Goal: Find specific page/section: Find specific page/section

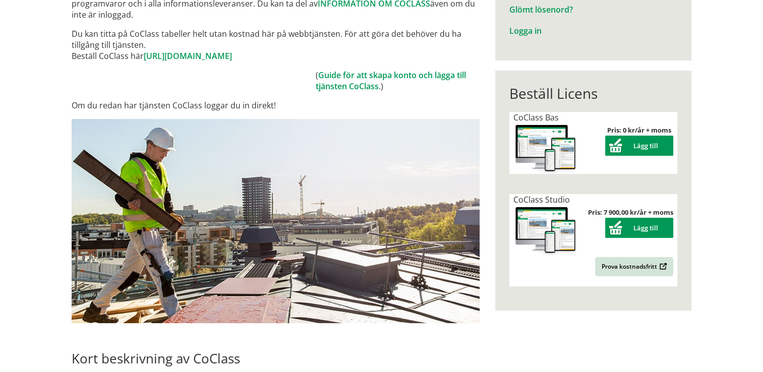
scroll to position [161, 0]
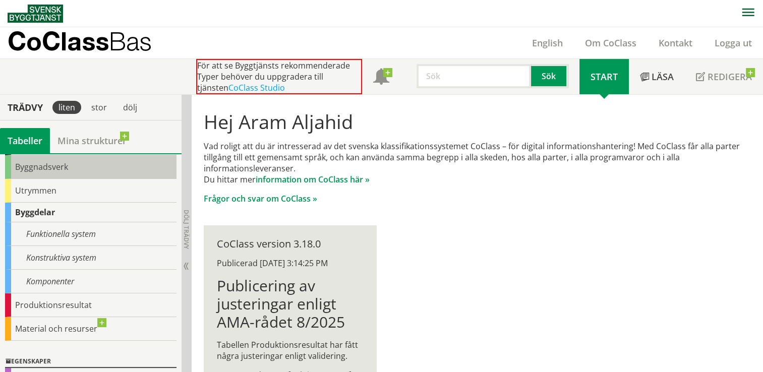
scroll to position [63, 0]
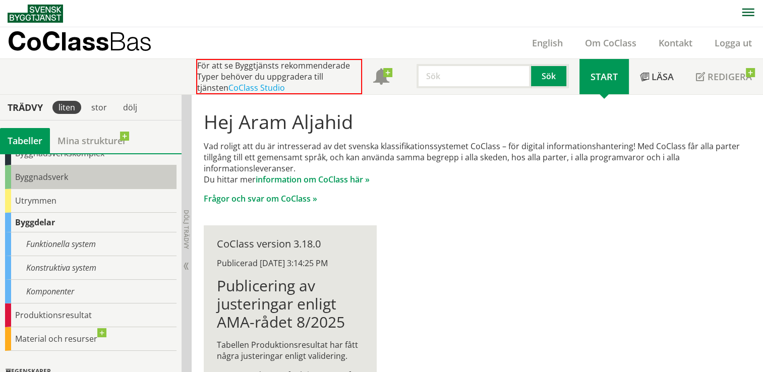
click at [52, 180] on div "Byggnadsverk" at bounding box center [90, 177] width 171 height 24
